Goal: Task Accomplishment & Management: Use online tool/utility

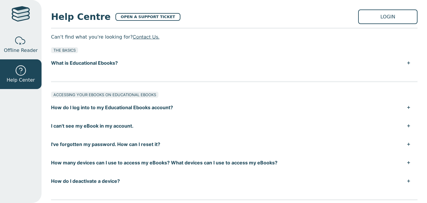
scroll to position [11, 0]
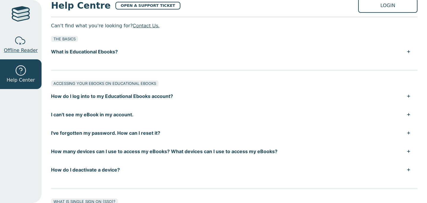
click at [16, 50] on span "Offline Reader" at bounding box center [21, 50] width 34 height 7
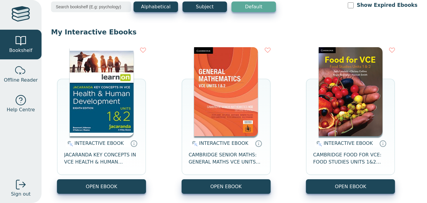
scroll to position [53, 0]
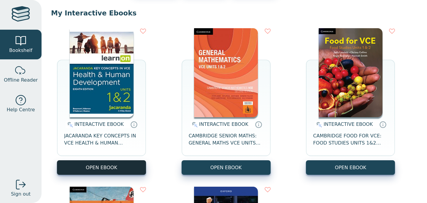
click at [112, 169] on button "OPEN EBOOK" at bounding box center [101, 167] width 89 height 15
